Goal: Transaction & Acquisition: Purchase product/service

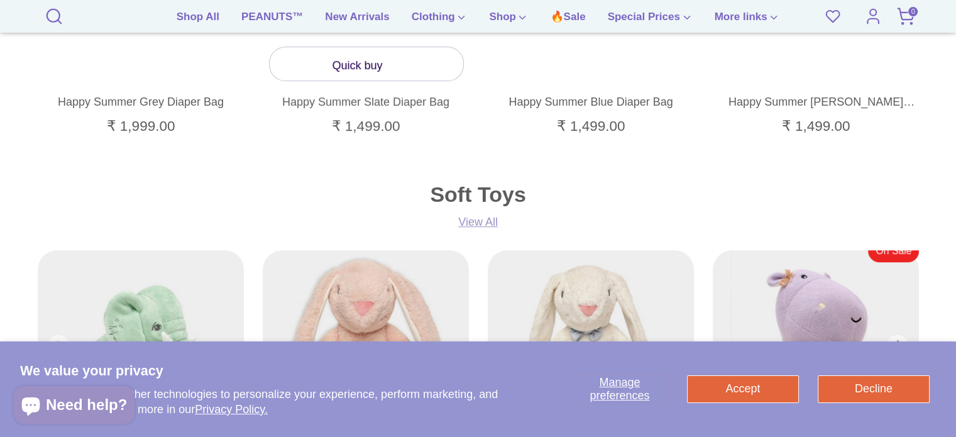
click at [368, 67] on link "Quick buy" at bounding box center [367, 63] width 194 height 33
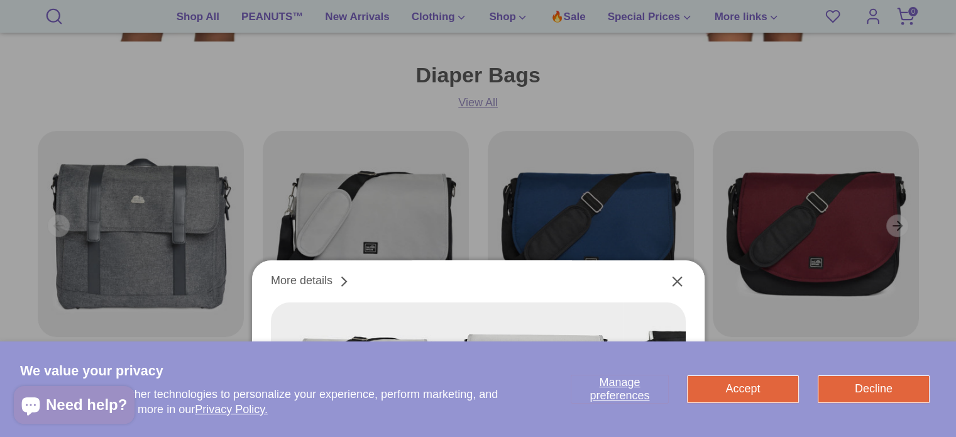
scroll to position [566, 0]
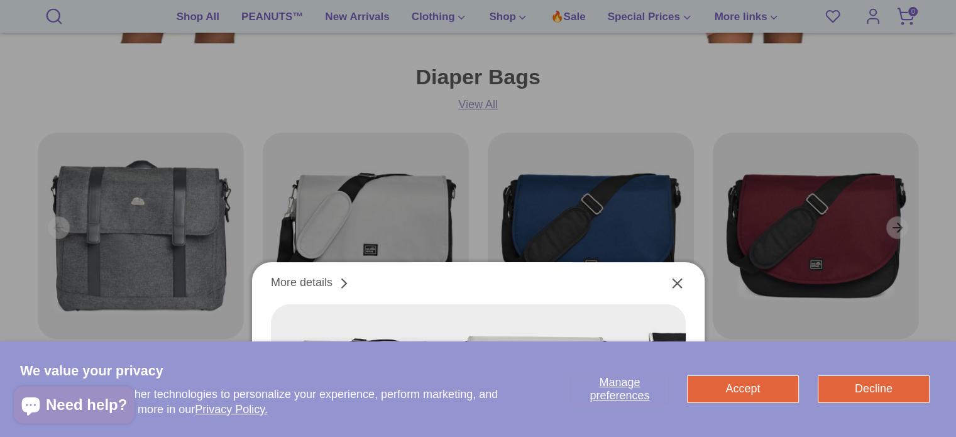
click at [680, 276] on icon "Close" at bounding box center [677, 283] width 17 height 17
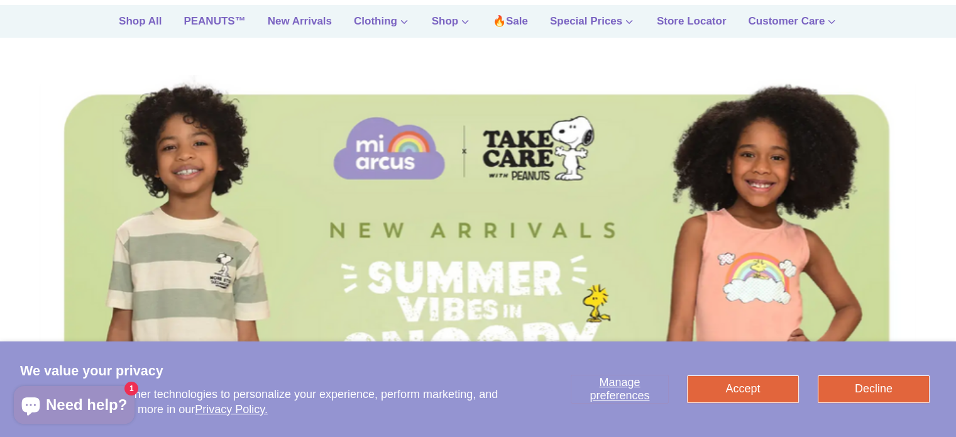
scroll to position [63, 0]
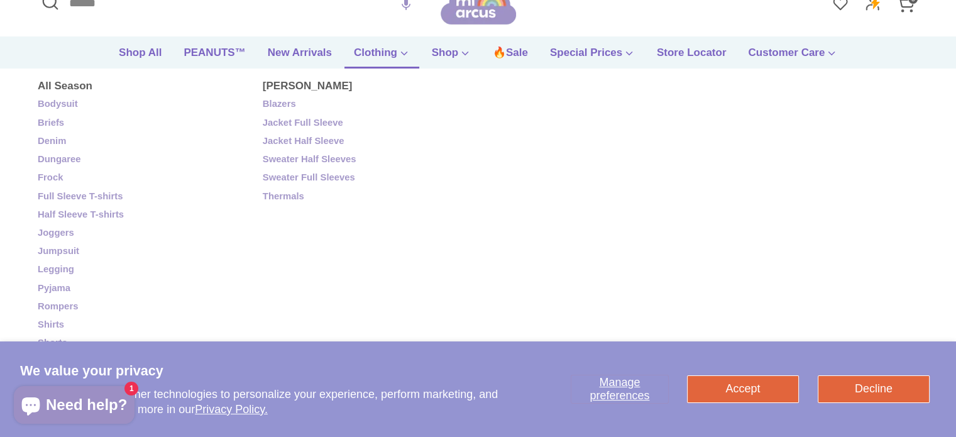
click at [363, 50] on link "Clothing" at bounding box center [381, 57] width 75 height 24
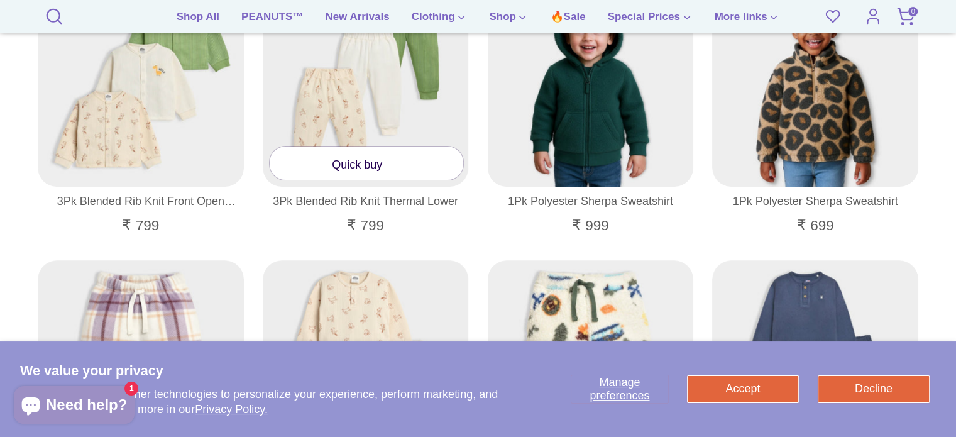
click at [402, 167] on link "Quick buy" at bounding box center [367, 162] width 194 height 33
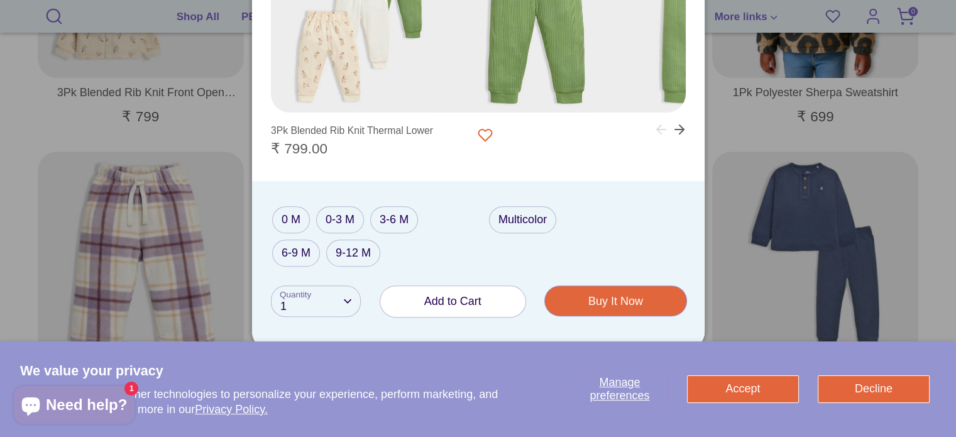
scroll to position [539, 0]
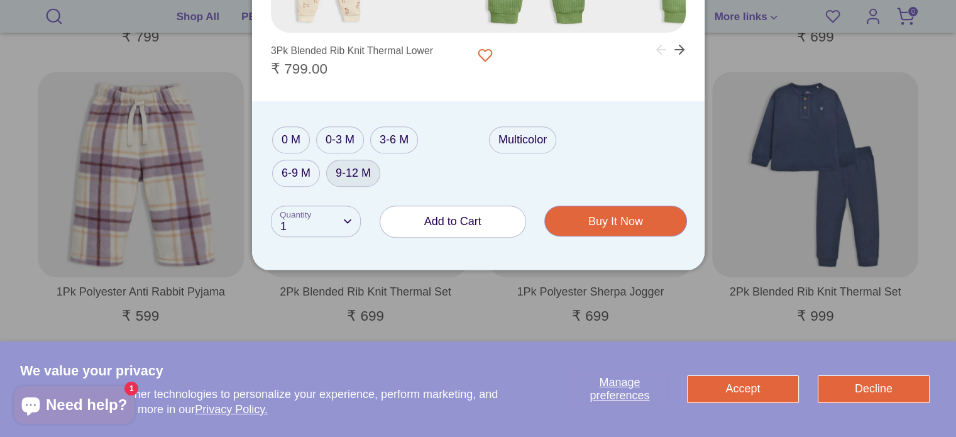
click at [359, 173] on label "9-12 M" at bounding box center [353, 173] width 54 height 27
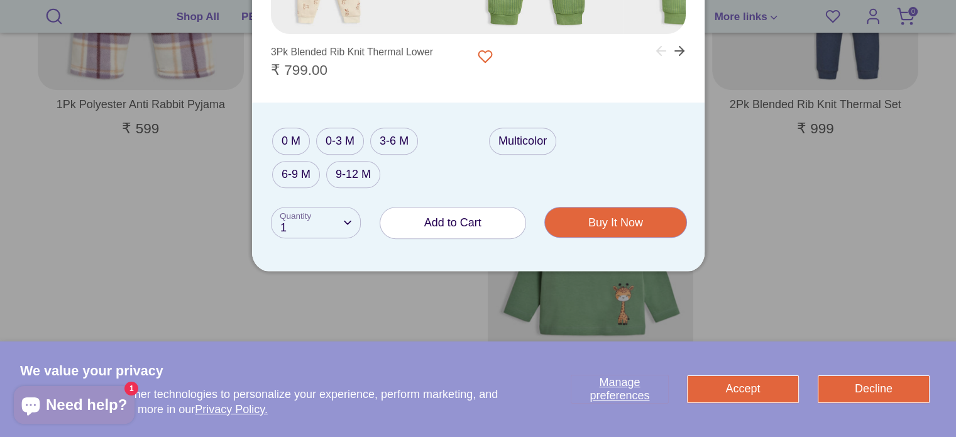
scroll to position [728, 0]
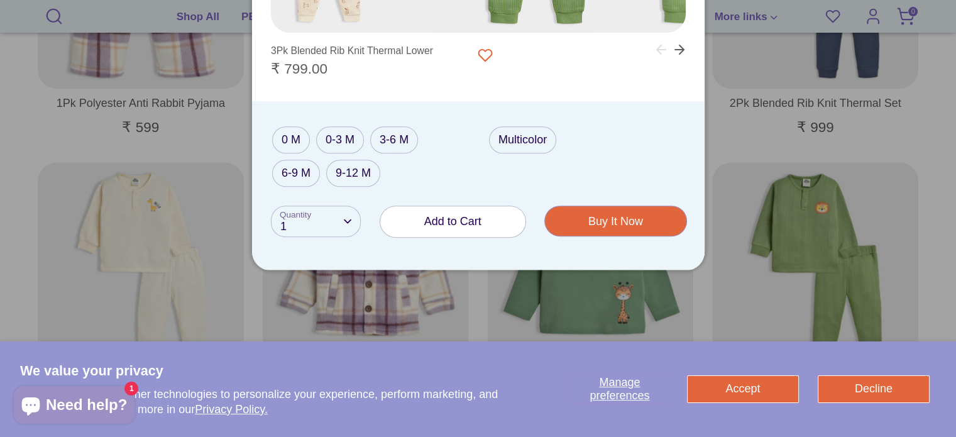
click at [471, 223] on span "Add to Cart" at bounding box center [452, 221] width 57 height 13
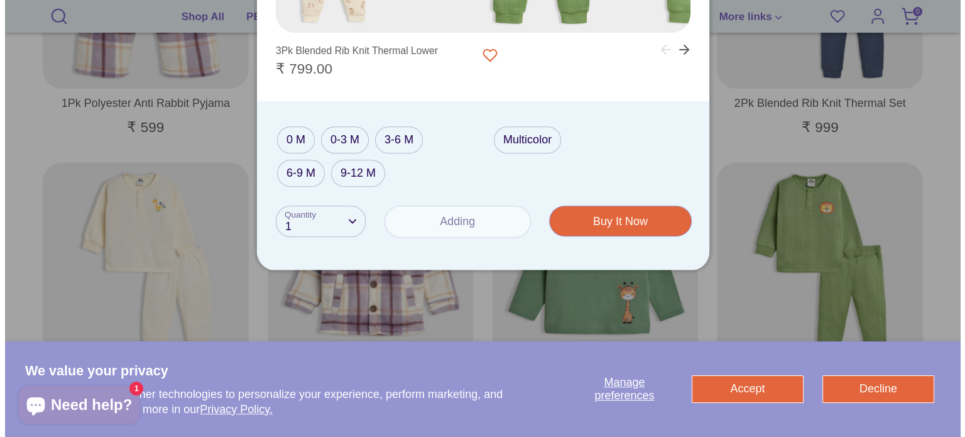
scroll to position [731, 0]
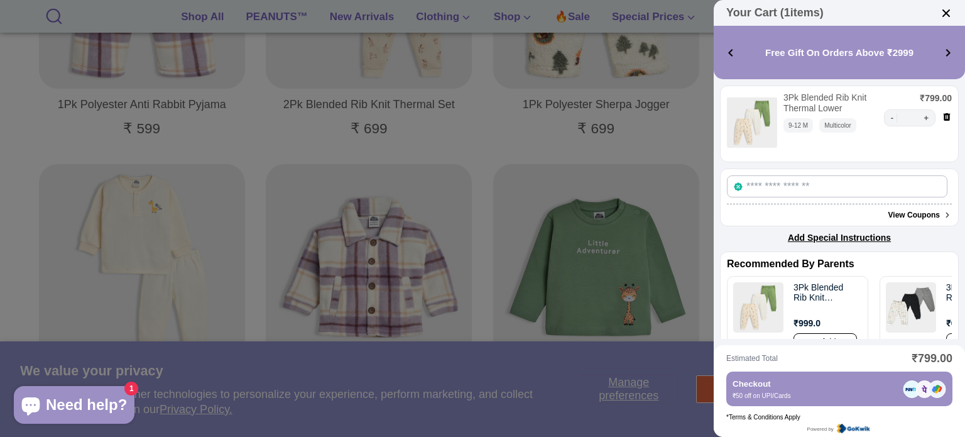
select select "******"
click at [942, 116] on icon at bounding box center [947, 117] width 10 height 10
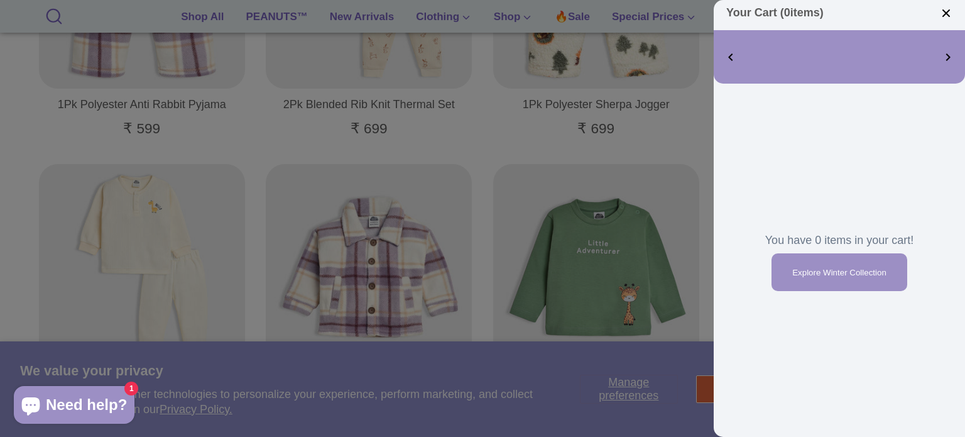
click at [947, 7] on img at bounding box center [946, 13] width 13 height 13
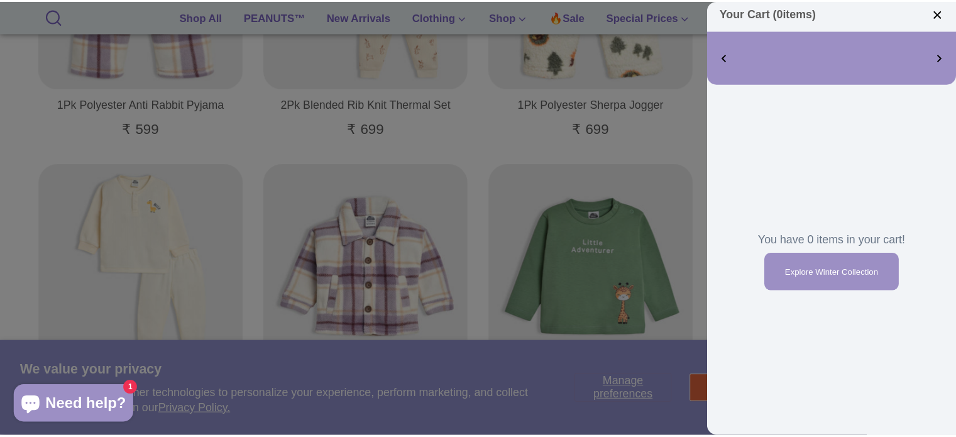
scroll to position [728, 0]
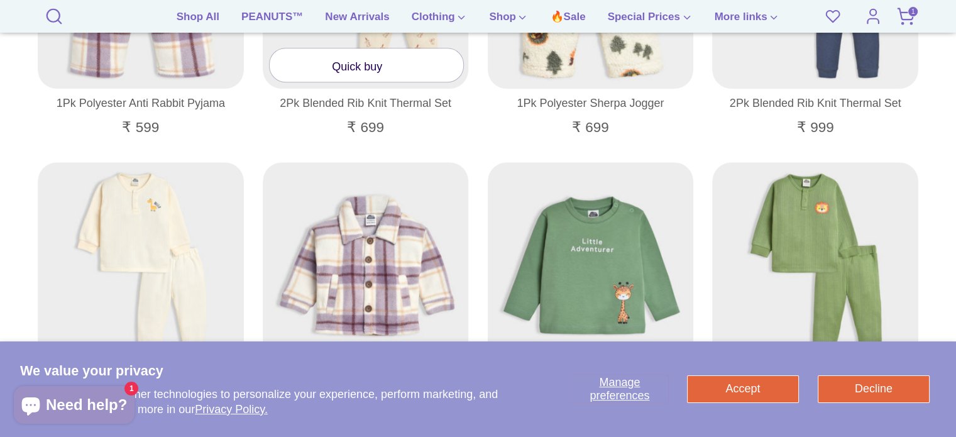
click at [400, 72] on link "Quick buy" at bounding box center [367, 64] width 194 height 33
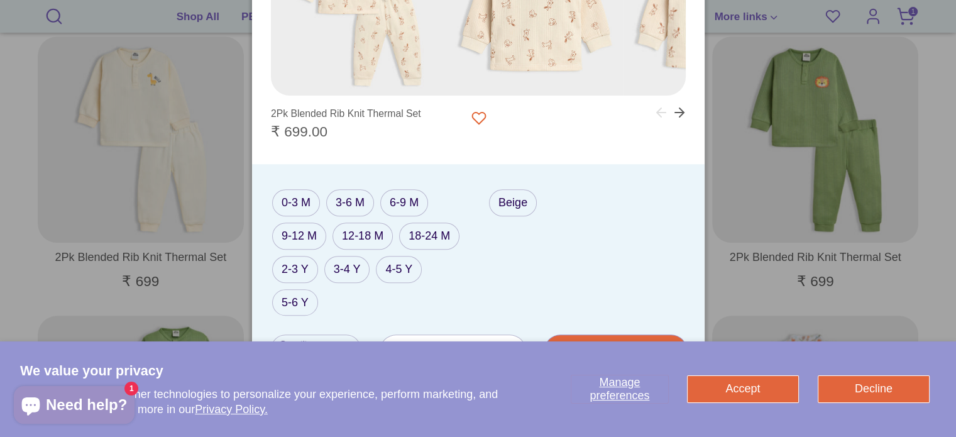
drag, startPoint x: 412, startPoint y: 229, endPoint x: 464, endPoint y: 236, distance: 52.5
click at [413, 229] on label "18-24 M" at bounding box center [429, 235] width 60 height 27
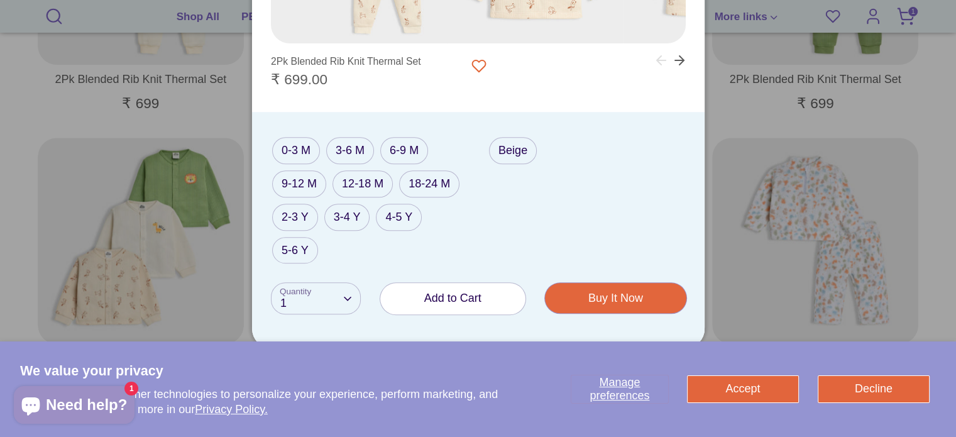
scroll to position [1042, 0]
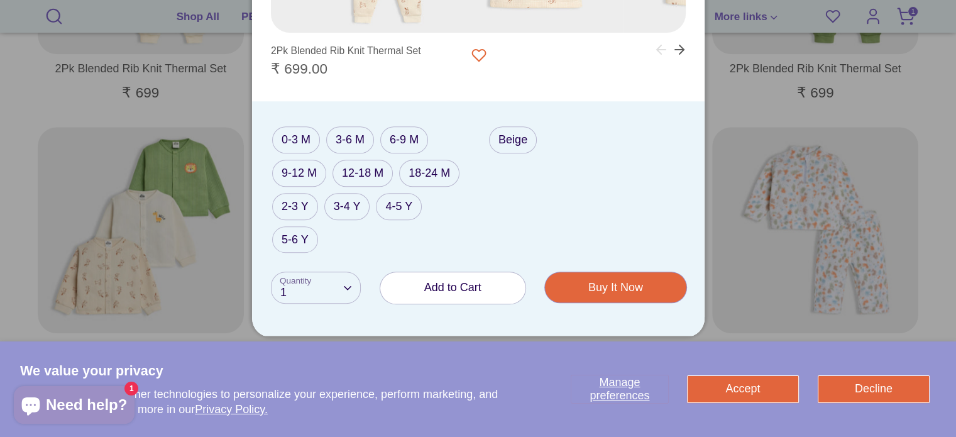
click at [608, 287] on button "Buy It Now Loading.." at bounding box center [615, 287] width 141 height 30
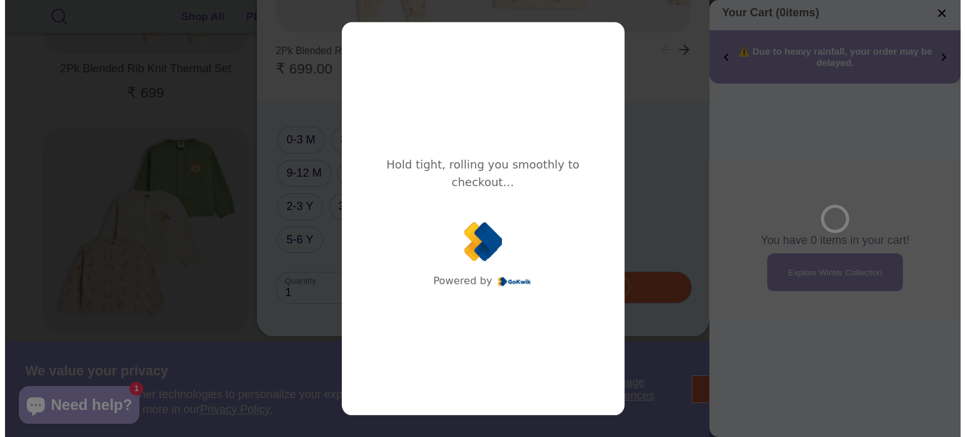
scroll to position [1048, 0]
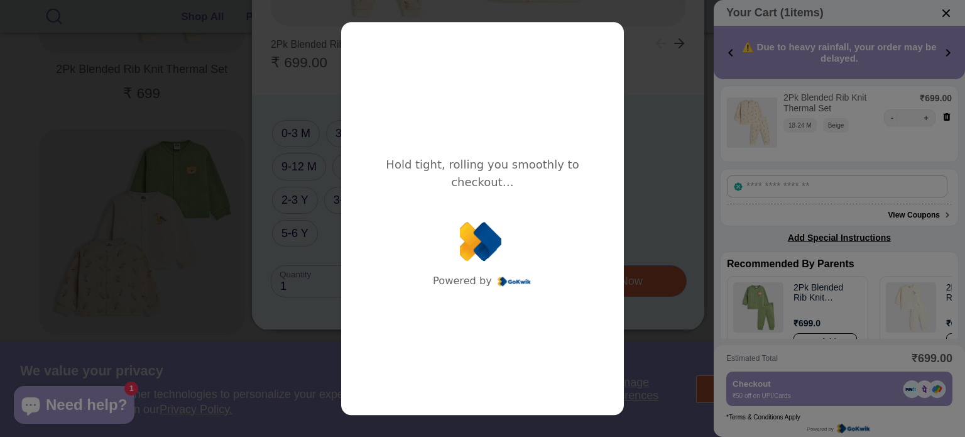
select select "*******"
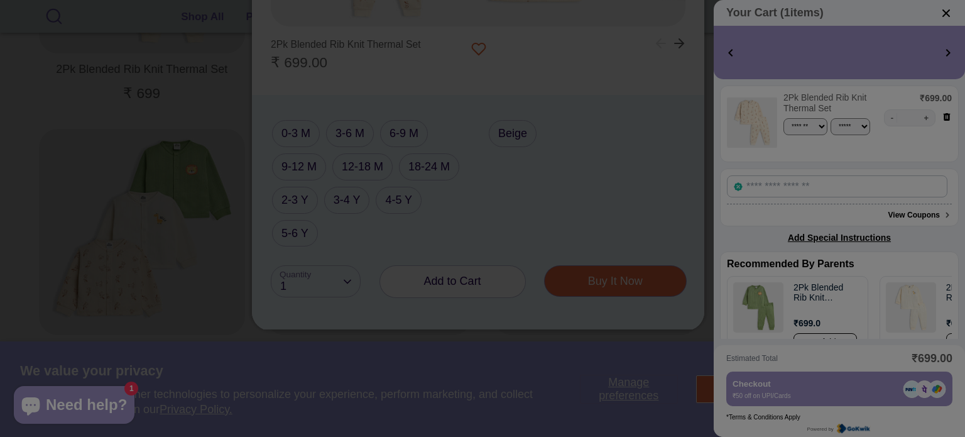
scroll to position [1042, 0]
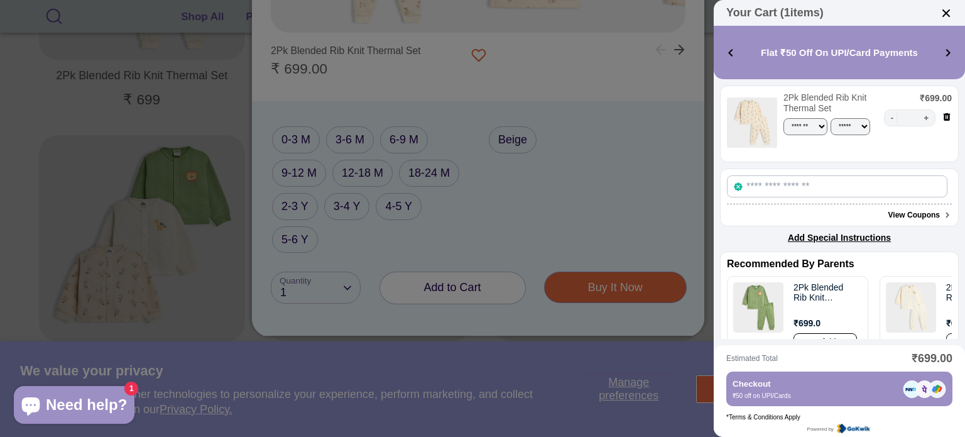
click at [934, 114] on div "- * +" at bounding box center [918, 117] width 68 height 17
click at [942, 115] on icon at bounding box center [947, 117] width 10 height 10
